Goal: Check status: Check status

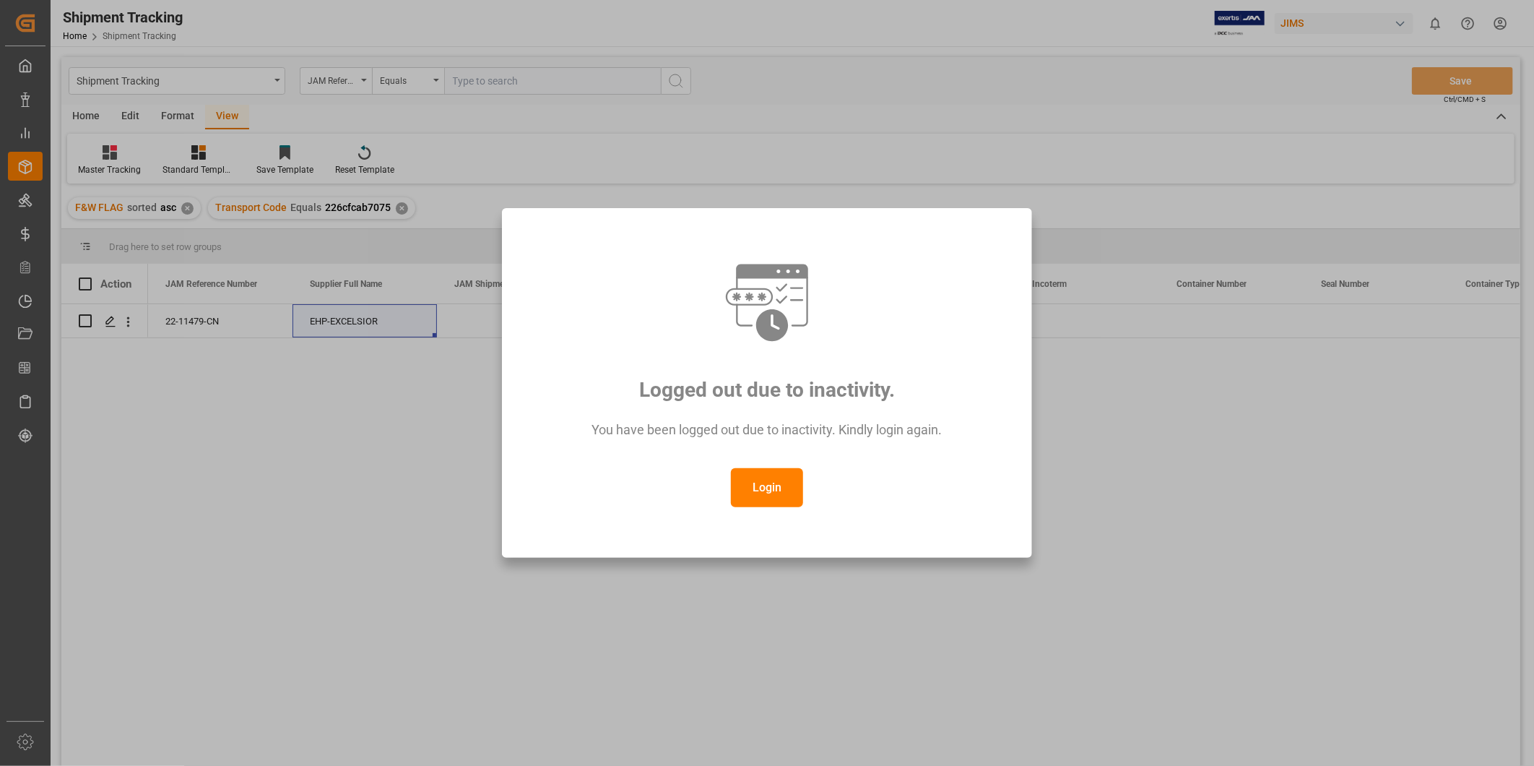
click at [790, 491] on button "Login" at bounding box center [767, 487] width 72 height 39
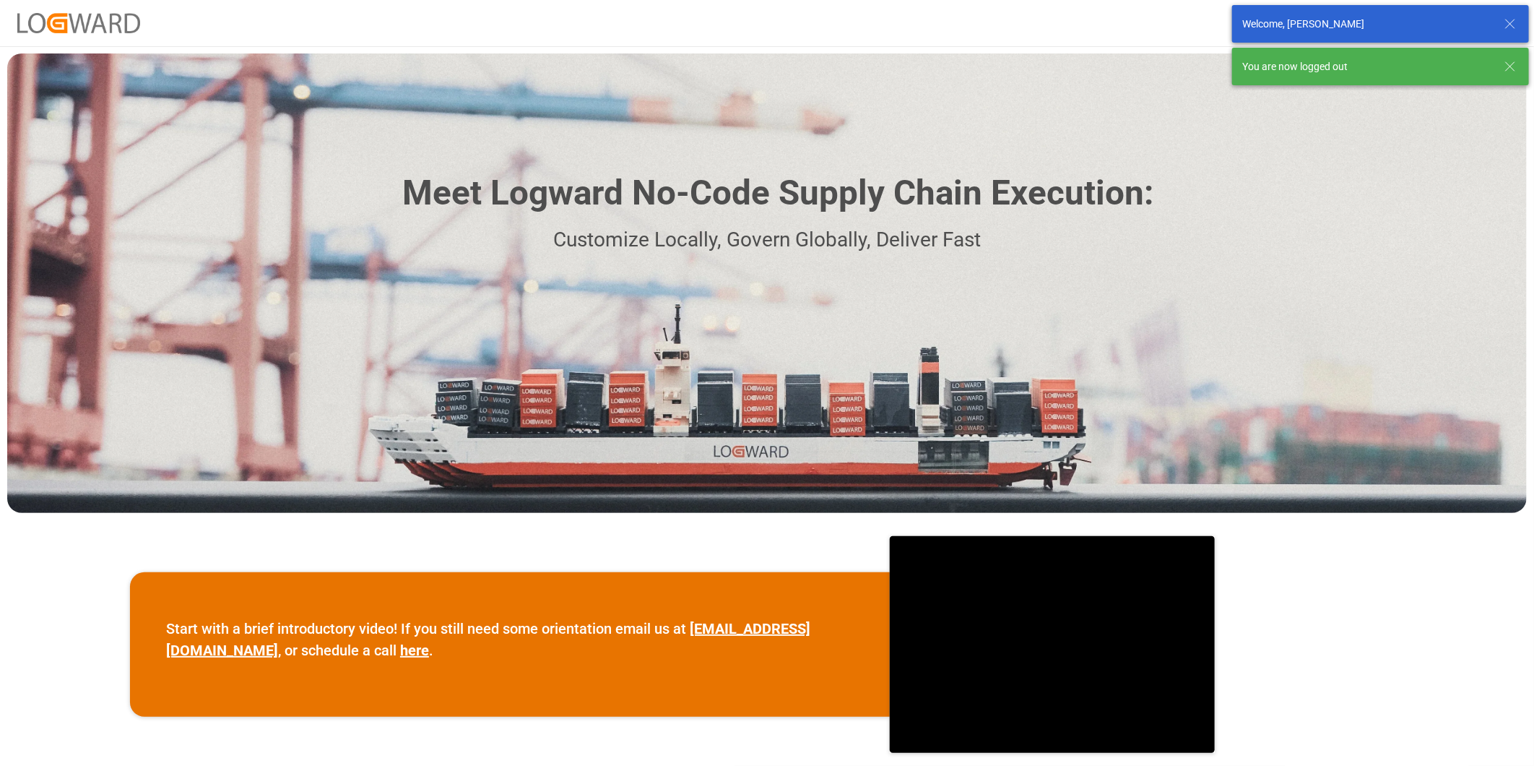
click at [1505, 63] on icon at bounding box center [1510, 66] width 17 height 17
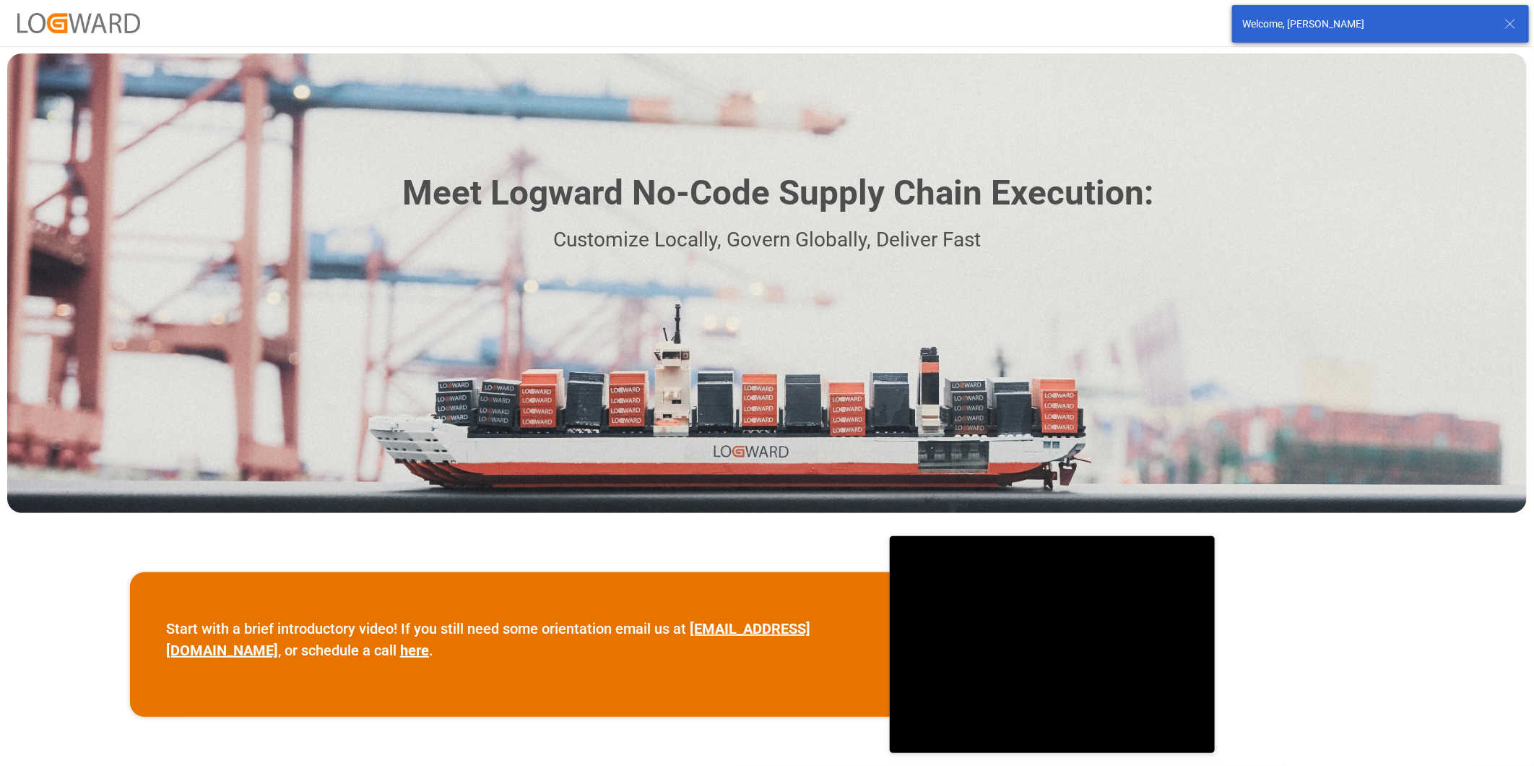
click at [1510, 26] on icon at bounding box center [1510, 23] width 17 height 17
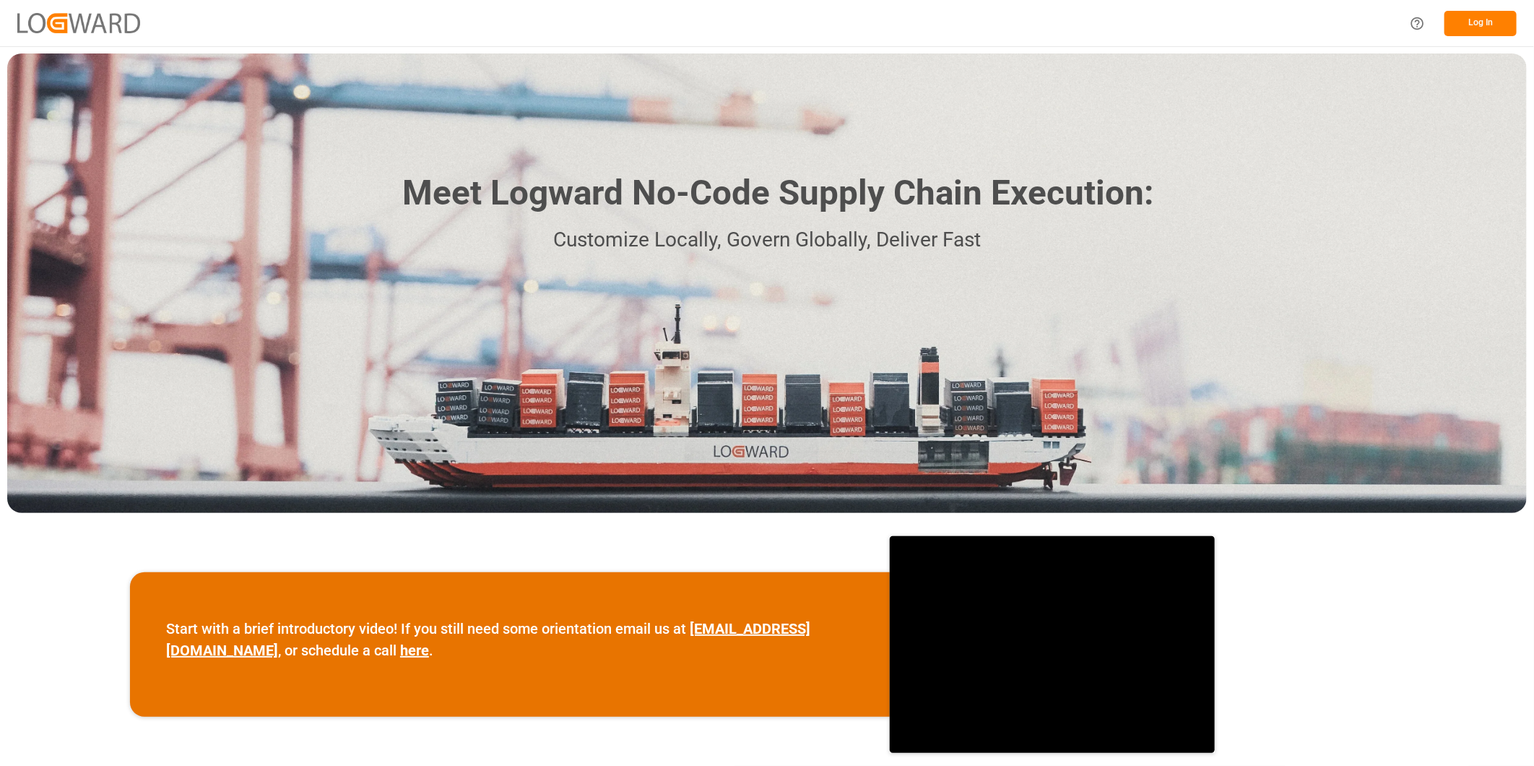
click at [1466, 33] on button "Log In" at bounding box center [1481, 23] width 72 height 25
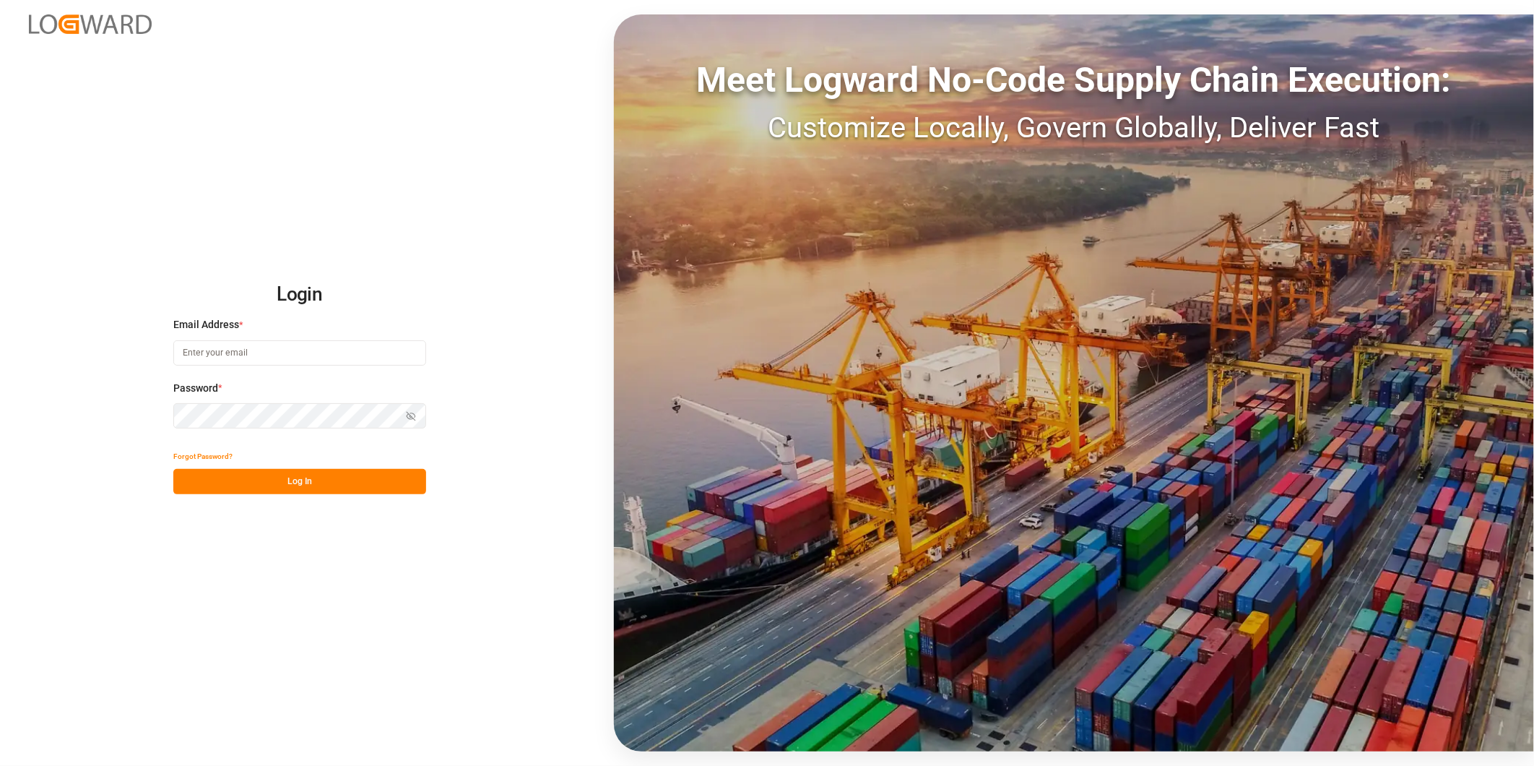
type input "[PERSON_NAME][EMAIL_ADDRESS][DOMAIN_NAME]"
click at [305, 477] on button "Log In" at bounding box center [299, 481] width 253 height 25
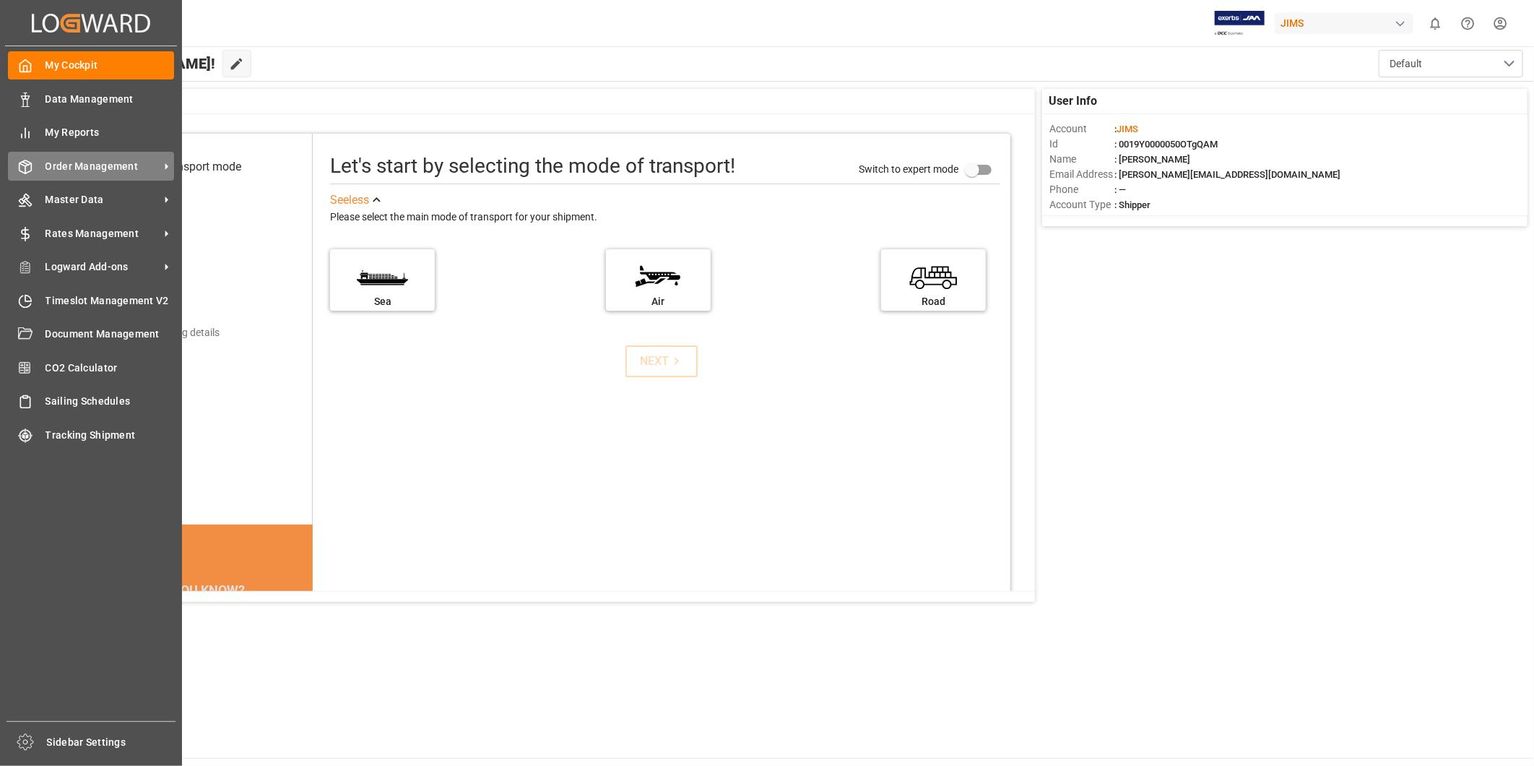
click at [141, 170] on span "Order Management" at bounding box center [103, 166] width 114 height 15
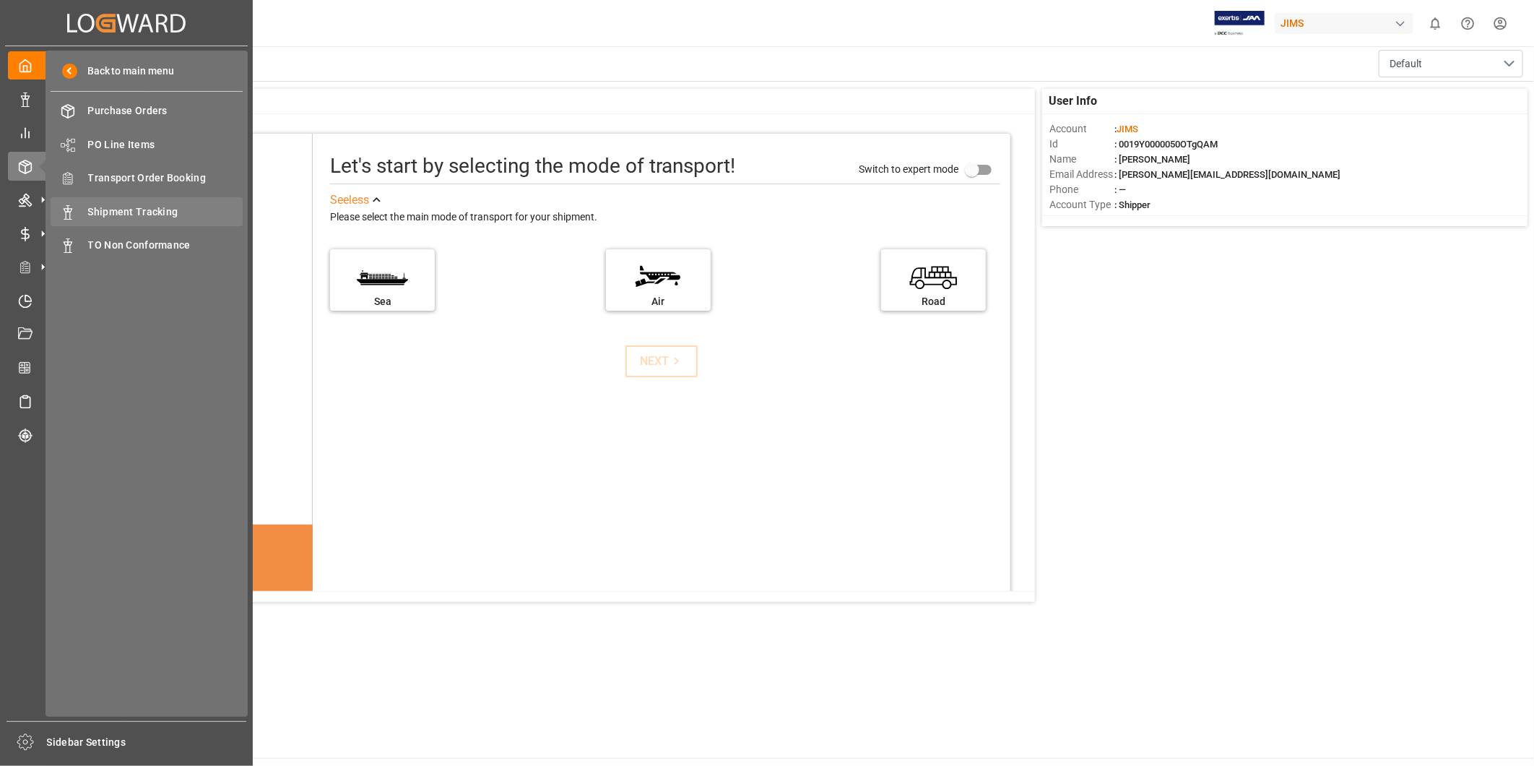
click at [177, 212] on span "Shipment Tracking" at bounding box center [165, 211] width 155 height 15
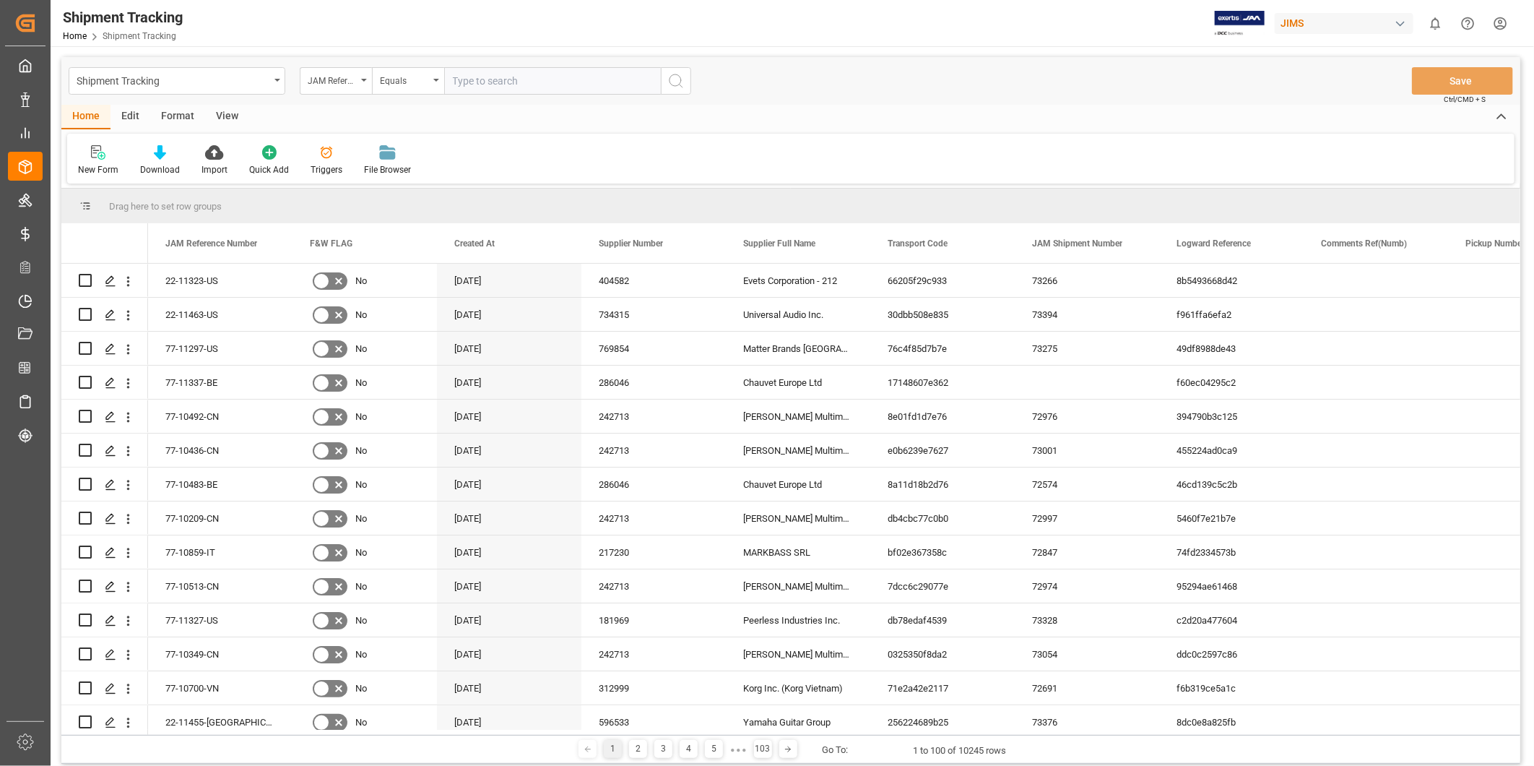
click at [489, 80] on input "text" at bounding box center [552, 80] width 217 height 27
type input "77-9976-CN"
click at [676, 84] on icon "search button" at bounding box center [675, 80] width 17 height 17
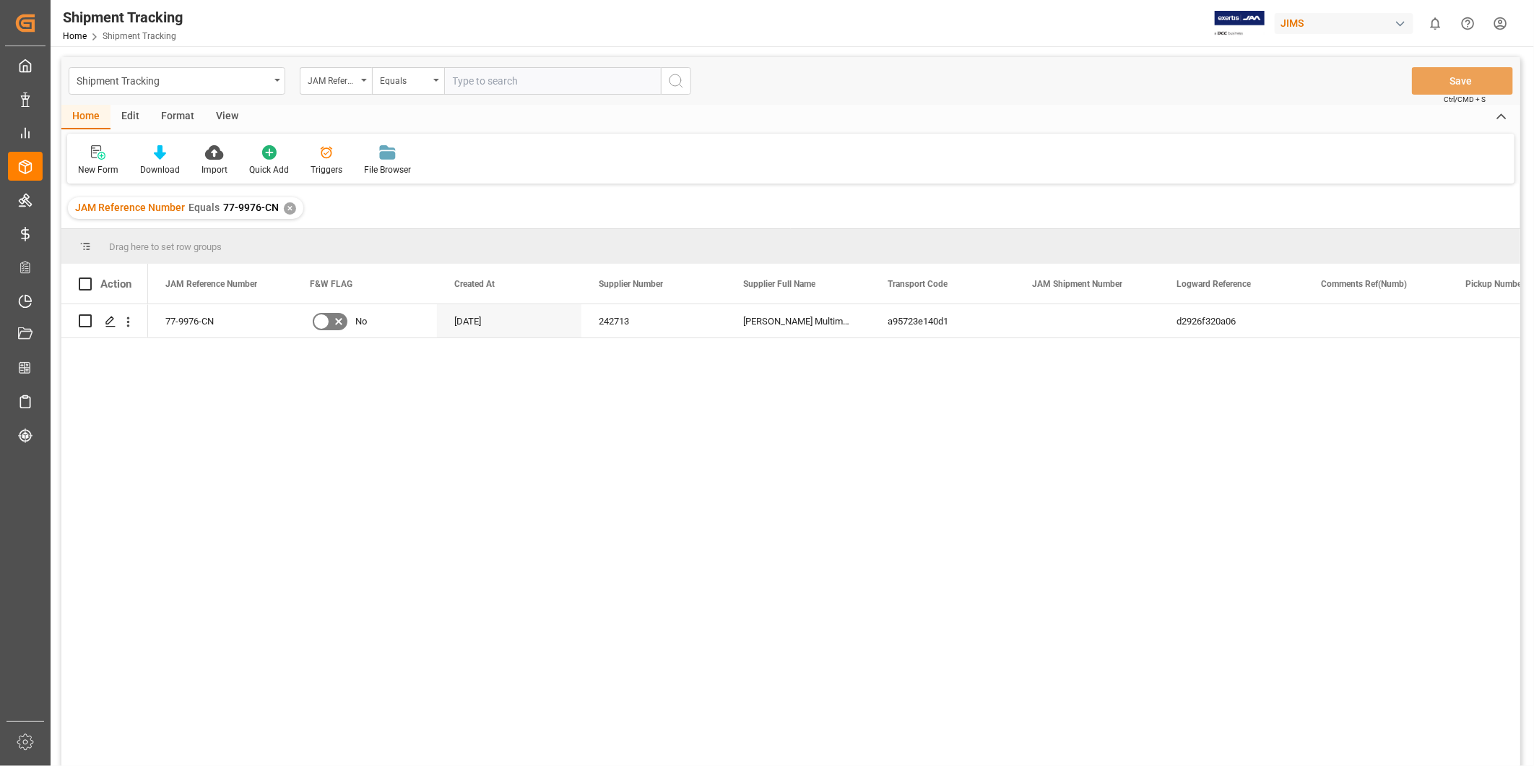
click at [222, 113] on div "View" at bounding box center [227, 117] width 44 height 25
click at [103, 169] on div "Default" at bounding box center [92, 169] width 28 height 13
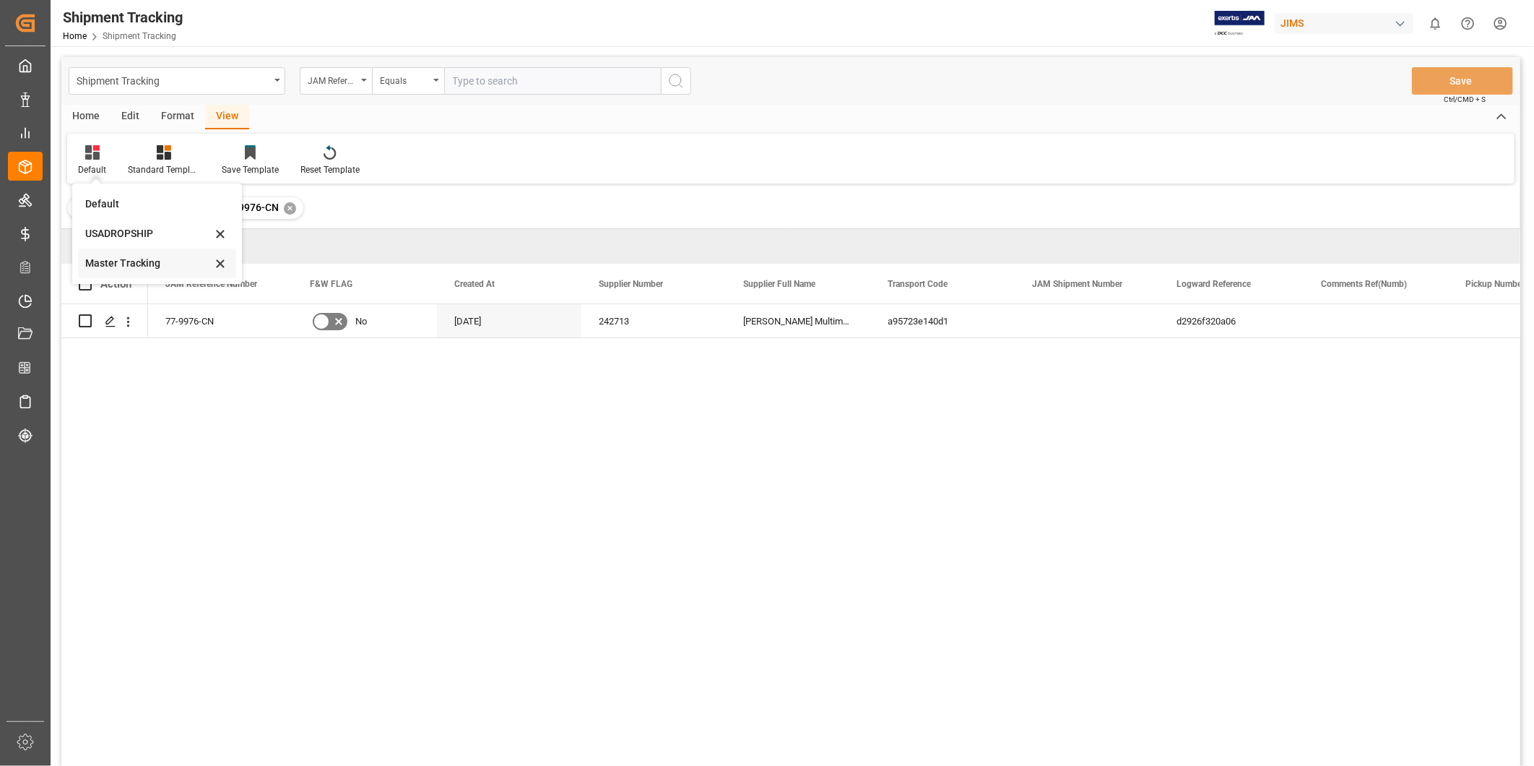
click at [120, 266] on div "Master Tracking" at bounding box center [148, 263] width 126 height 15
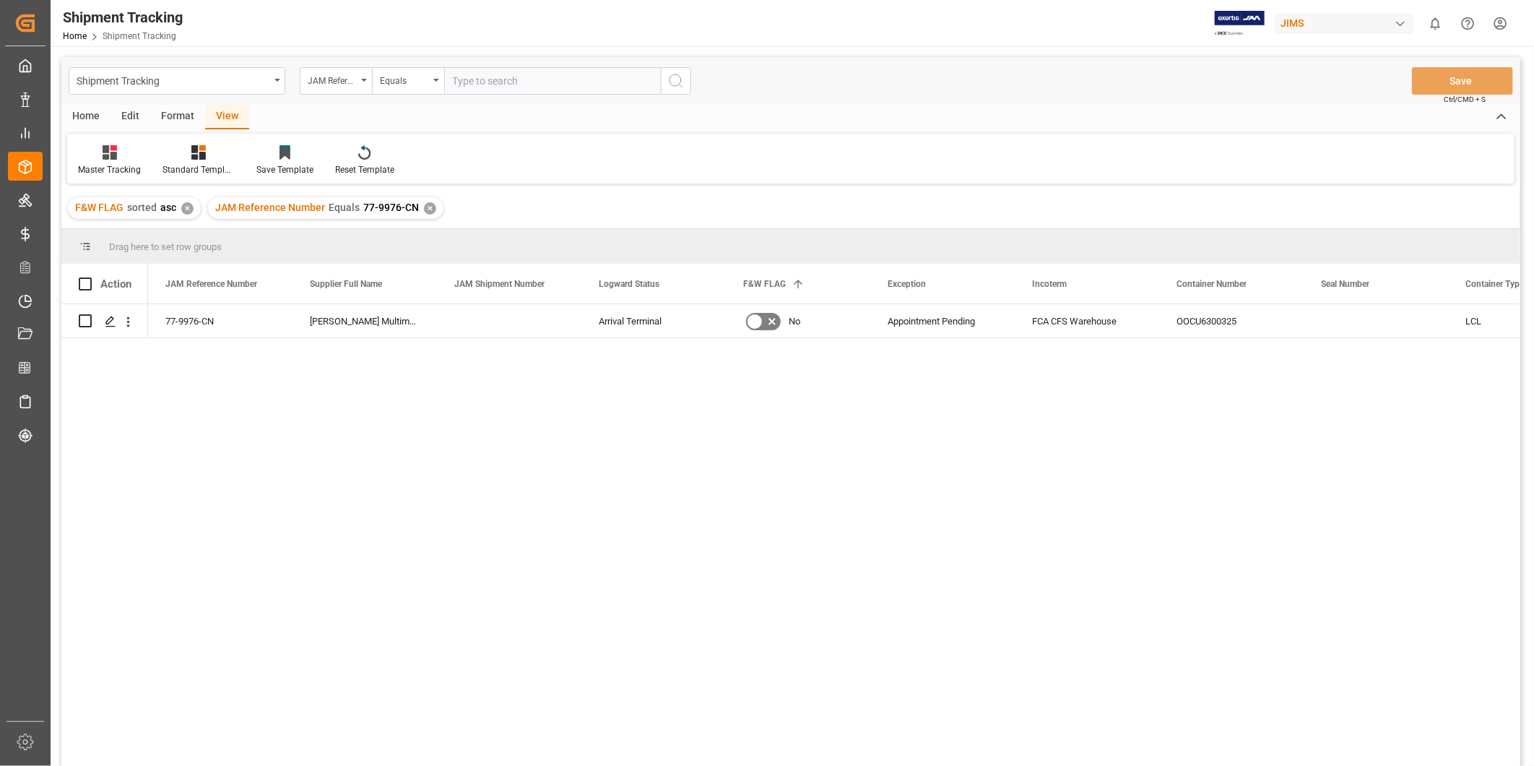
click at [992, 327] on div "Appointment Pending" at bounding box center [943, 321] width 110 height 33
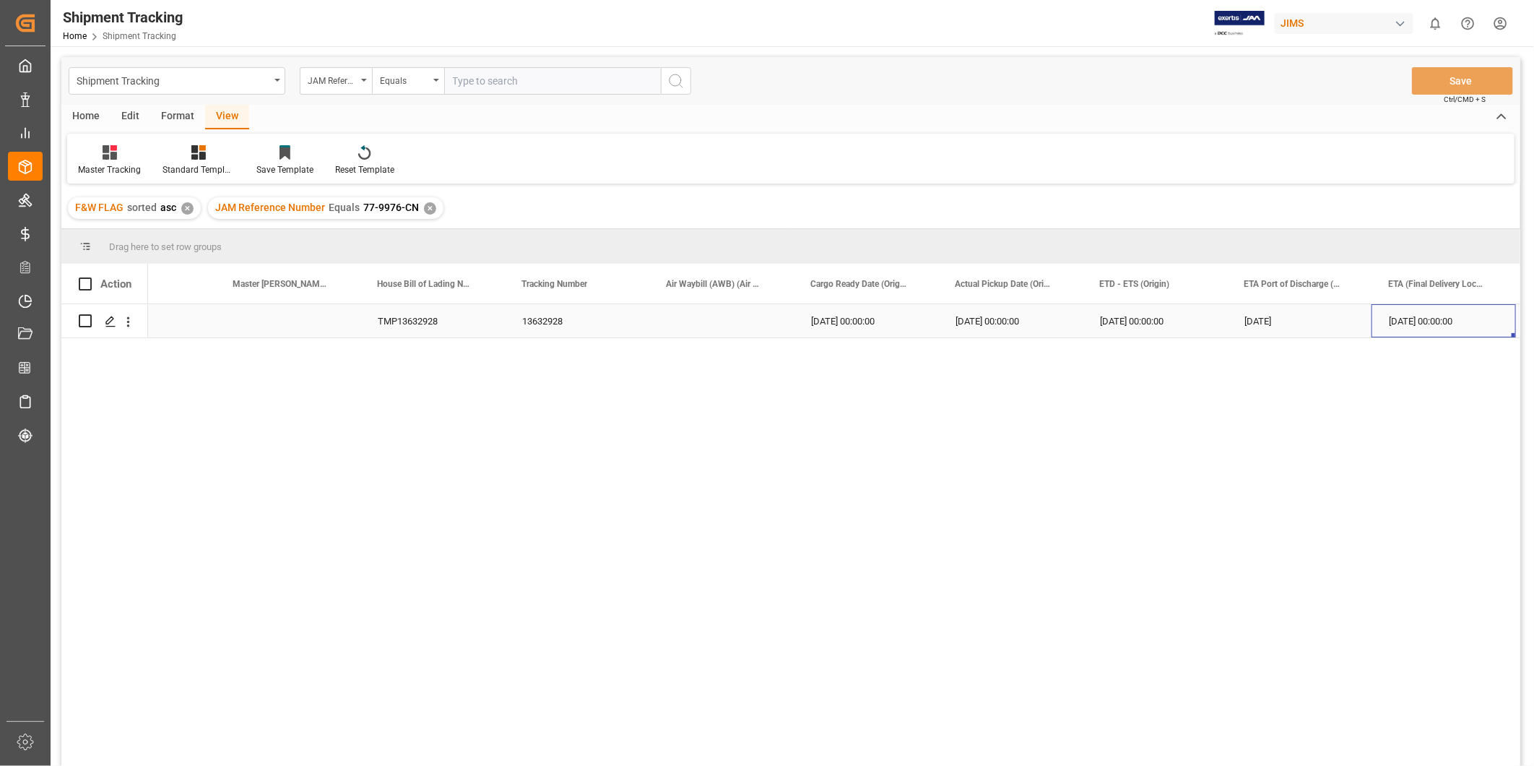
scroll to position [0, 1521]
click at [1281, 321] on div "[DATE] 00:00:00" at bounding box center [1299, 320] width 144 height 33
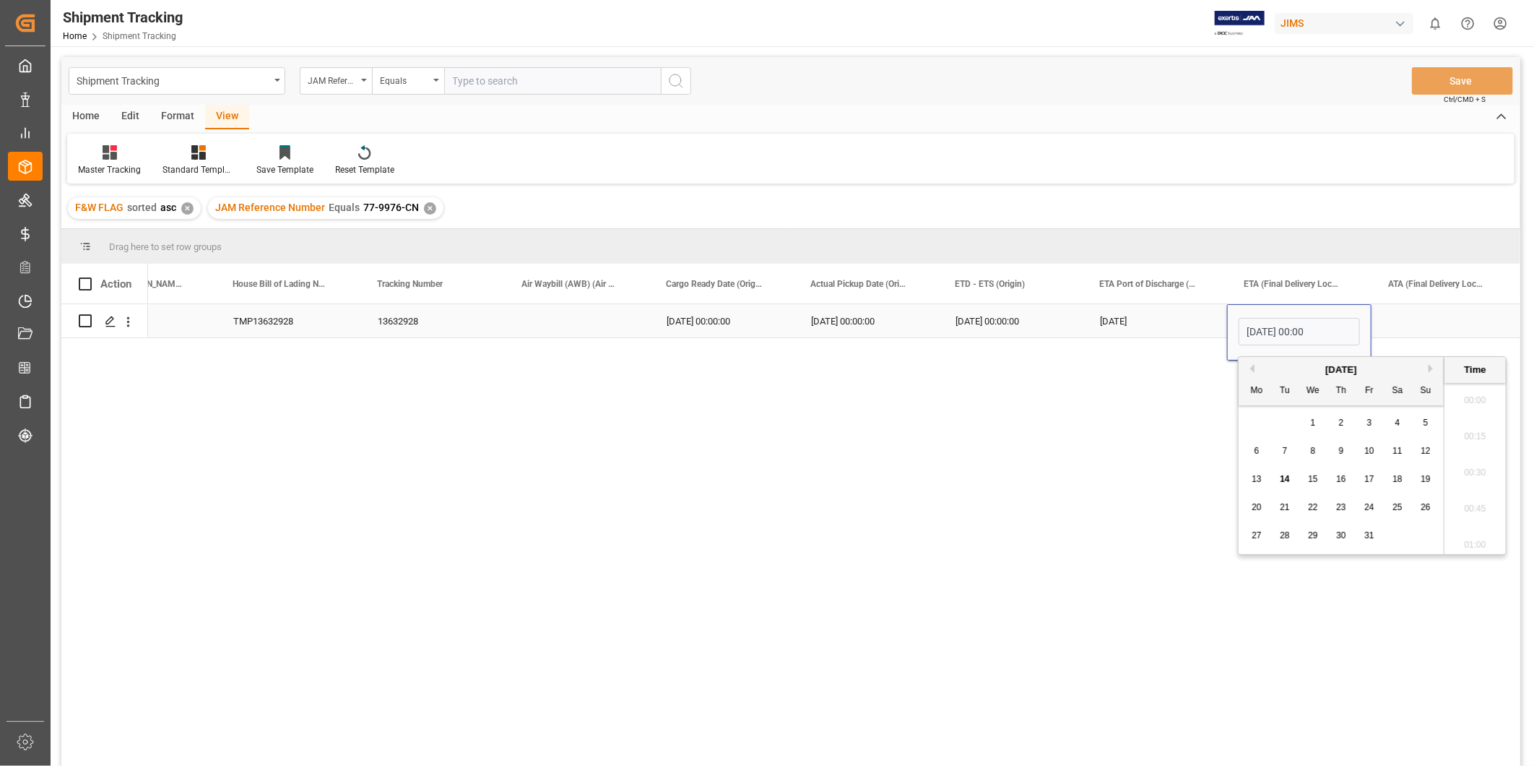
scroll to position [1810, 0]
click at [1346, 485] on div "16" at bounding box center [1342, 479] width 18 height 17
type input "[DATE] 00:00"
click at [1418, 326] on div "Press SPACE to select this row." at bounding box center [1444, 320] width 144 height 33
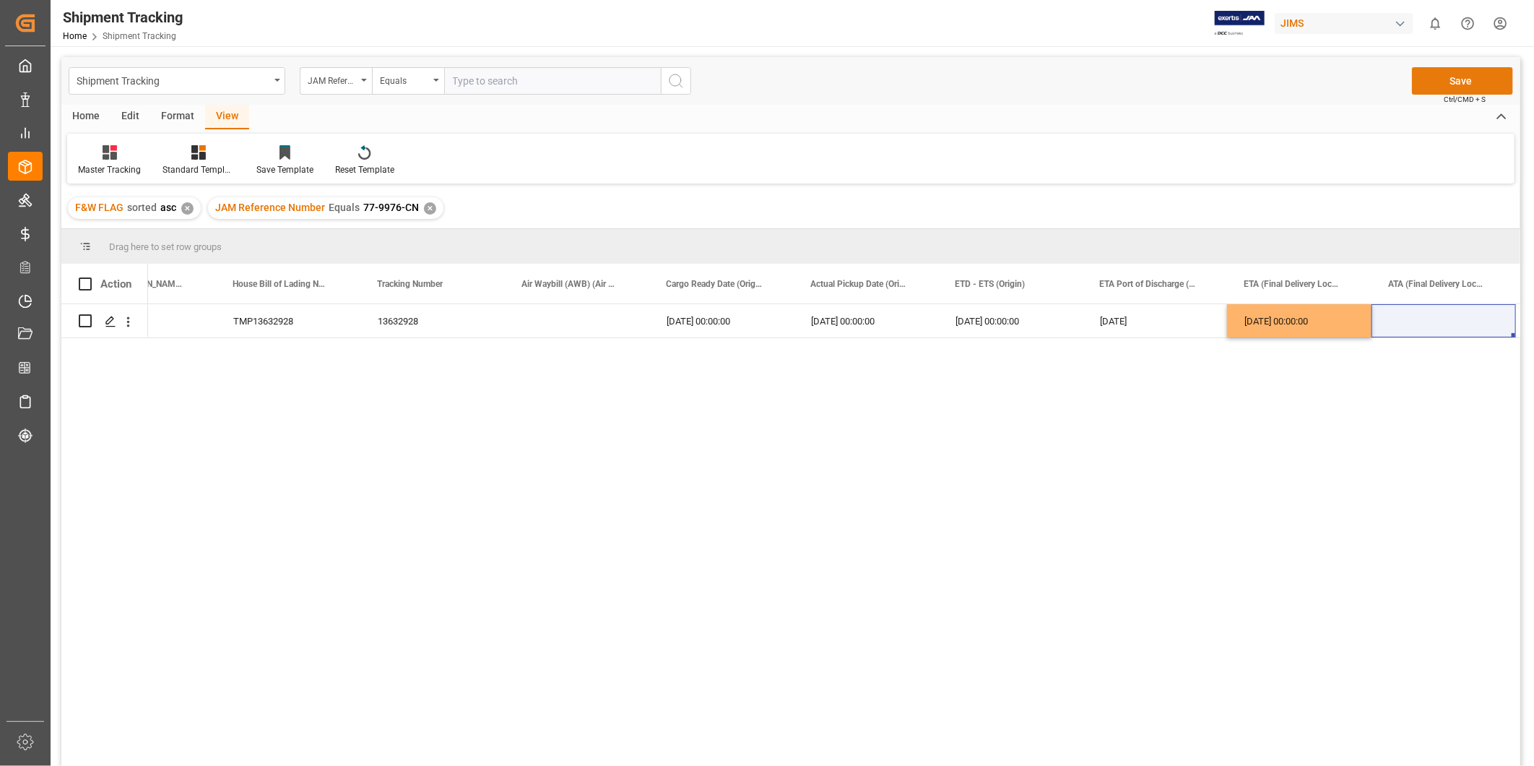
click at [1454, 80] on button "Save" at bounding box center [1462, 80] width 101 height 27
click at [551, 616] on div "LCL TMP13632928 13632928 [DATE] 00:00:00 [DATE] 00:00:00 [DATE] 00:00:00 [DATE]…" at bounding box center [834, 539] width 1372 height 471
click at [1423, 314] on div "Press SPACE to select this row." at bounding box center [1444, 320] width 144 height 33
click at [1284, 323] on div "[DATE] 00:00:00" at bounding box center [1299, 320] width 144 height 33
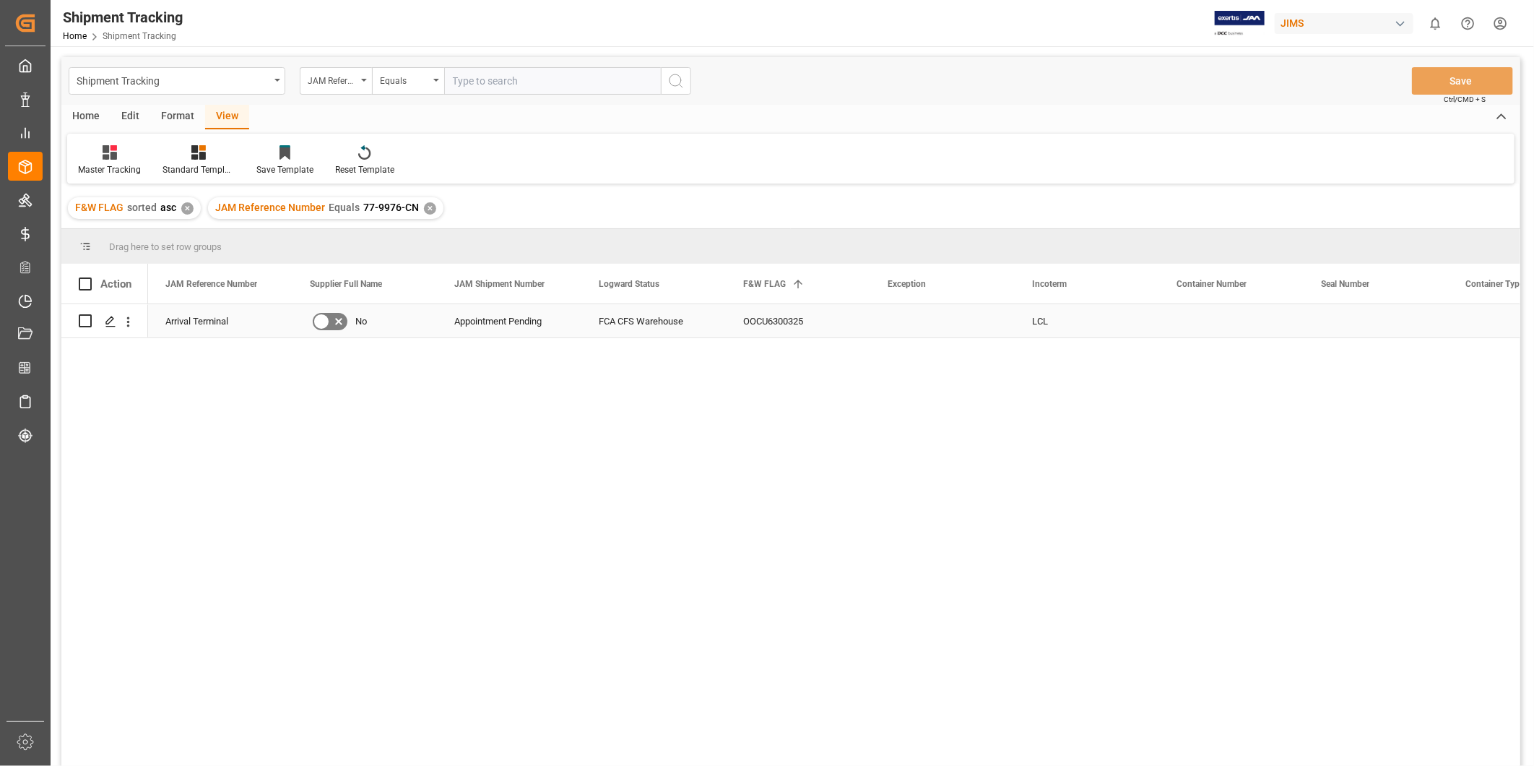
scroll to position [0, 0]
click at [980, 319] on div "Appointment Pending" at bounding box center [943, 321] width 110 height 33
click at [987, 329] on icon "open menu" at bounding box center [988, 329] width 17 height 17
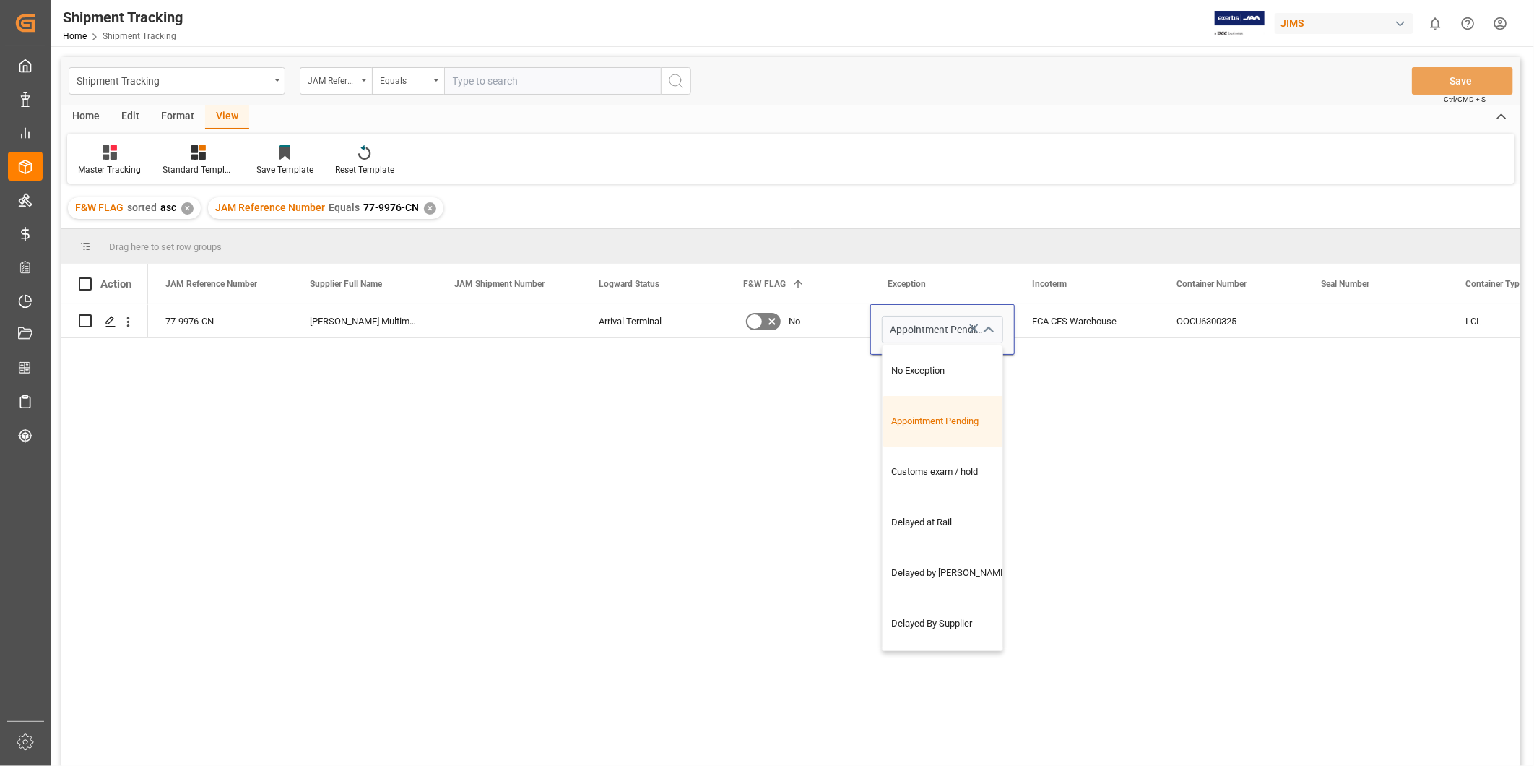
click at [1190, 445] on div "LCL OOCU6300325 FCA CFS Warehouse Appointment Pending No Exception Appointment …" at bounding box center [834, 539] width 1372 height 471
click at [1211, 464] on div "LCL OOCU6300325 FCA CFS Warehouse Appointment Pending No Arrival Terminal [PERS…" at bounding box center [834, 539] width 1372 height 471
click at [1258, 323] on div "OOCU6300325" at bounding box center [1231, 320] width 144 height 33
